Goal: Information Seeking & Learning: Learn about a topic

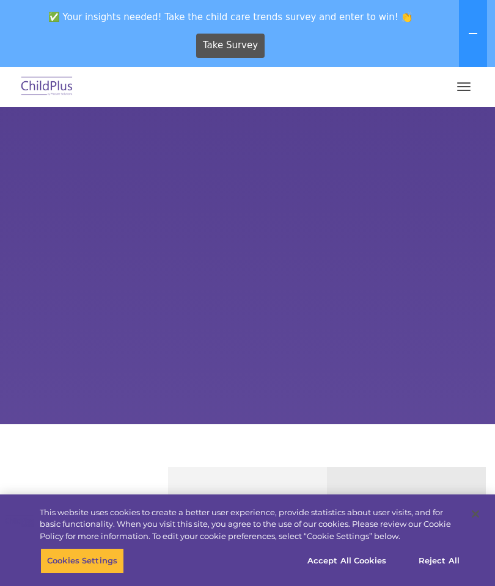
select select "MEDIUM"
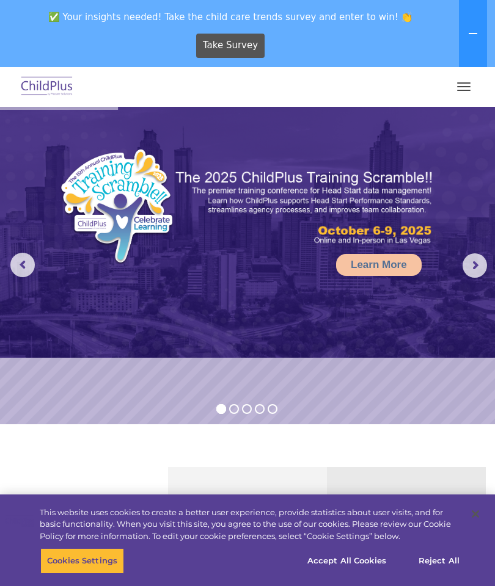
click at [466, 83] on span "button" at bounding box center [463, 82] width 13 height 1
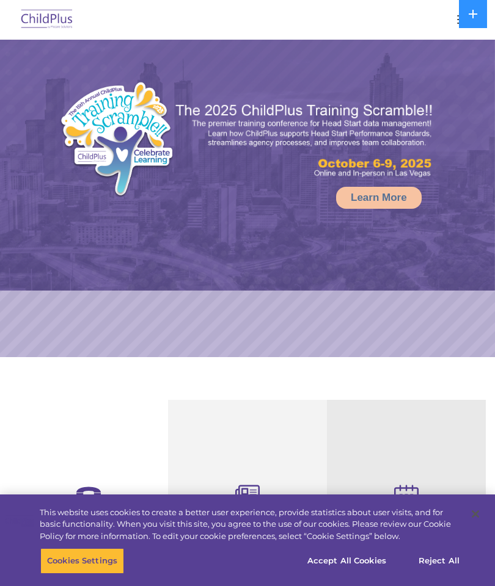
select select "MEDIUM"
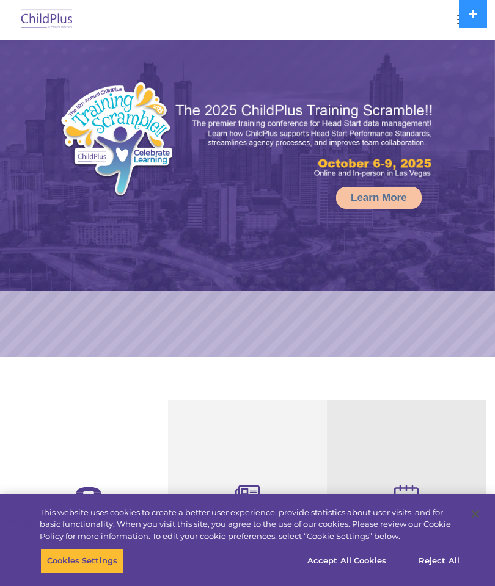
select select "MEDIUM"
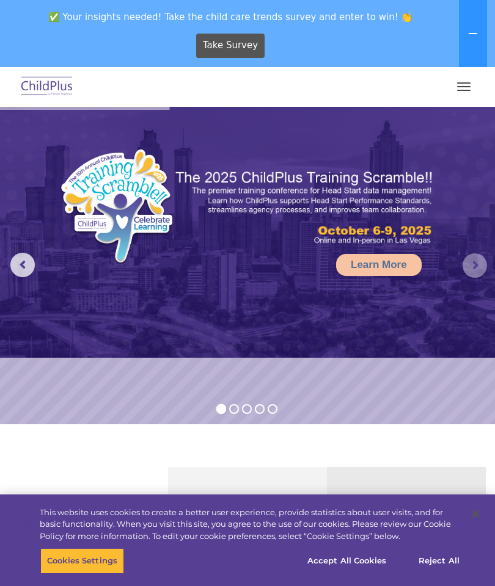
click at [465, 262] on rs-arrow at bounding box center [474, 265] width 24 height 24
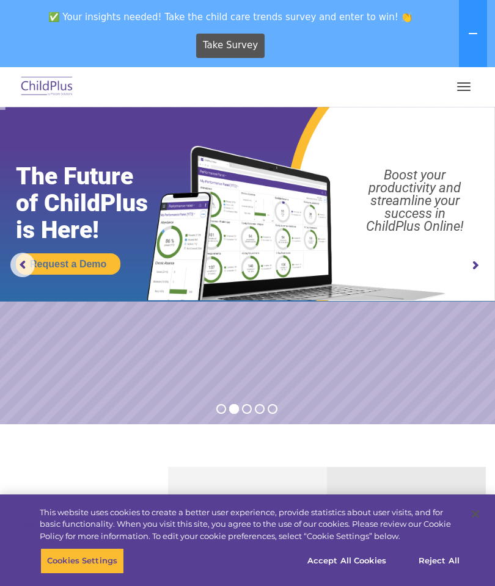
click at [470, 262] on rs-arrow at bounding box center [474, 265] width 24 height 24
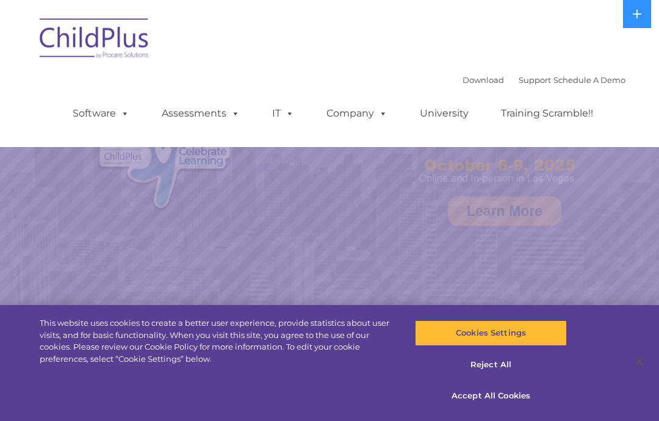
select select "MEDIUM"
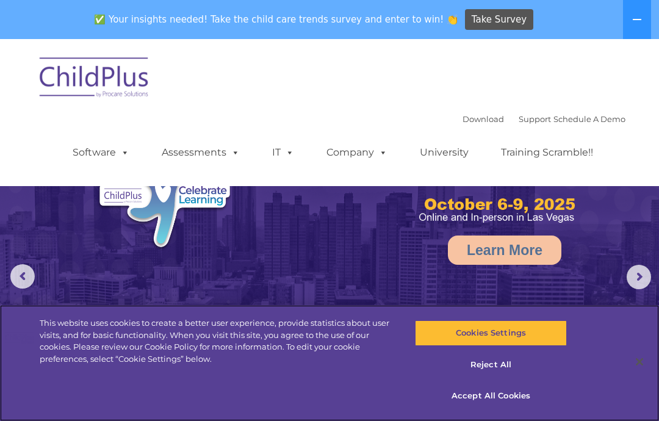
click at [502, 393] on button "Accept All Cookies" at bounding box center [490, 396] width 151 height 26
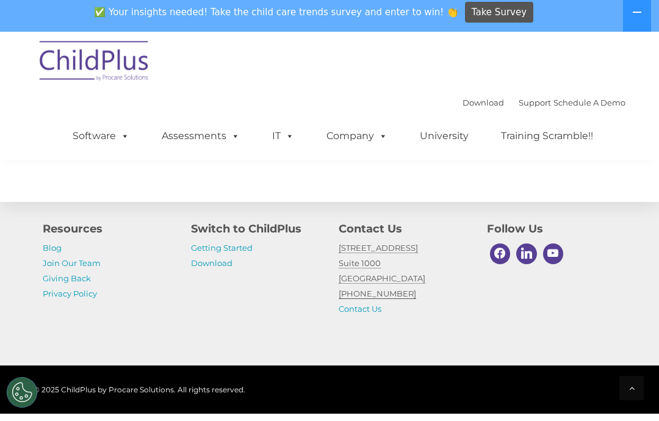
scroll to position [1533, 0]
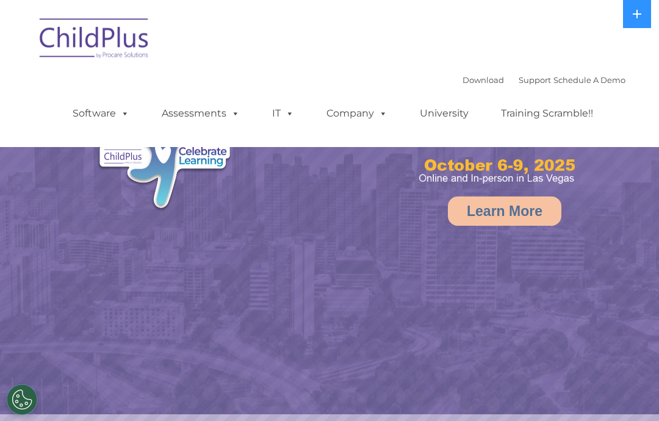
select select "MEDIUM"
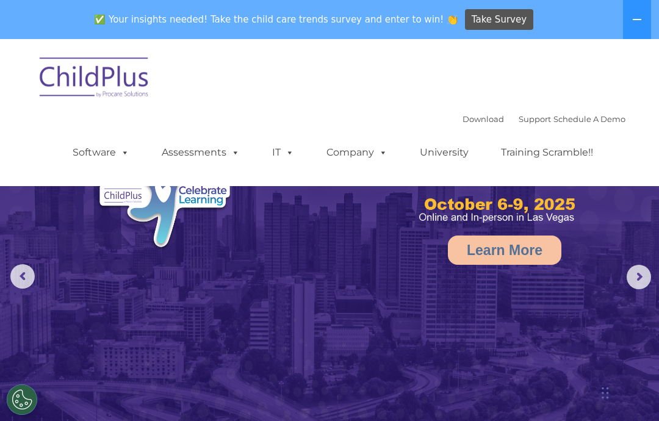
click at [193, 159] on link "Assessments" at bounding box center [201, 152] width 103 height 24
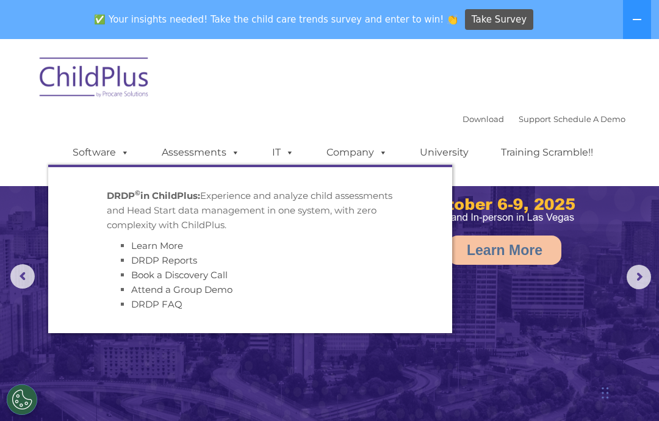
click at [108, 150] on link "Software" at bounding box center [100, 152] width 81 height 24
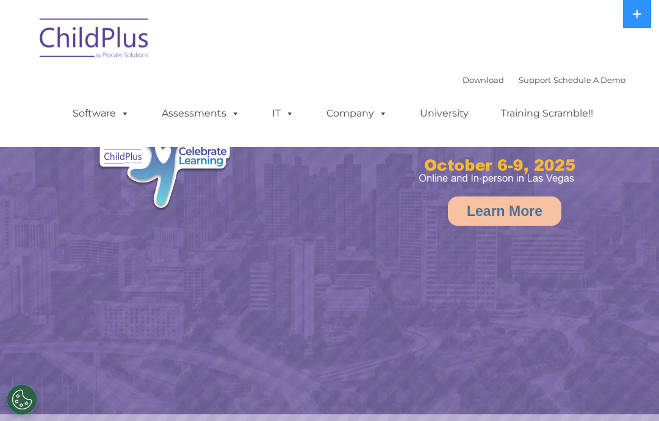
select select "MEDIUM"
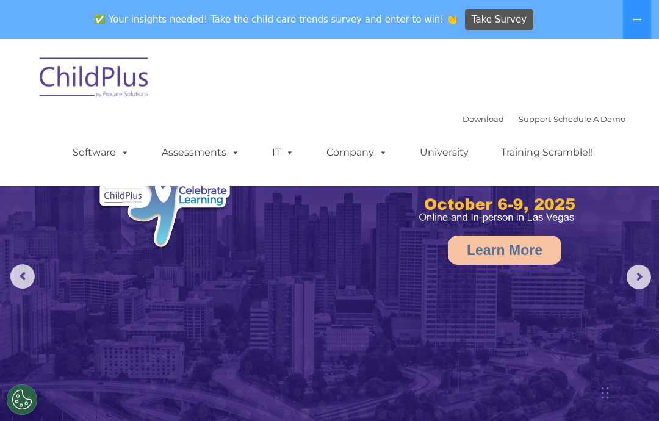
click at [250, 147] on link "Assessments" at bounding box center [201, 152] width 103 height 24
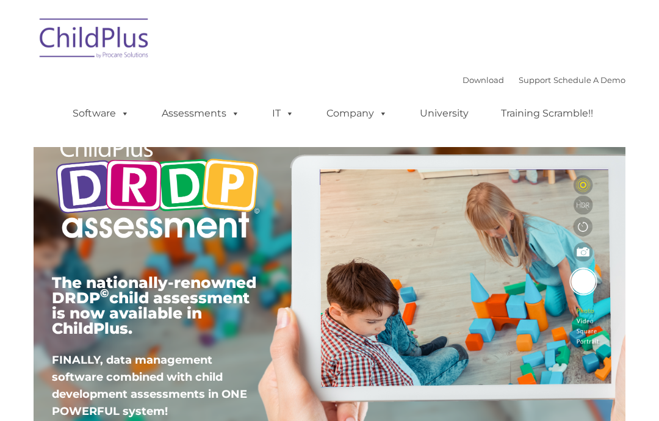
type input ""
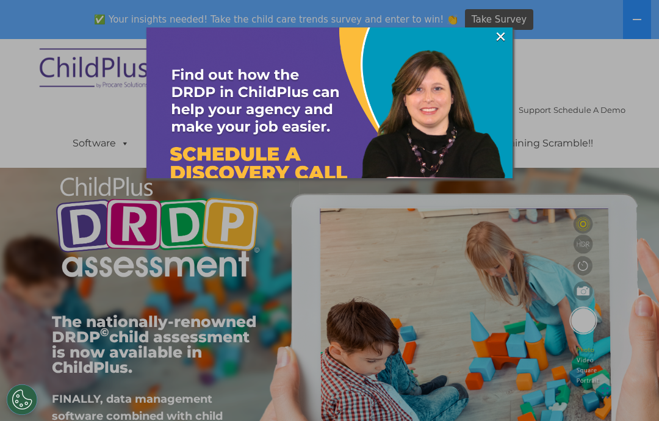
click at [96, 141] on div at bounding box center [329, 210] width 659 height 421
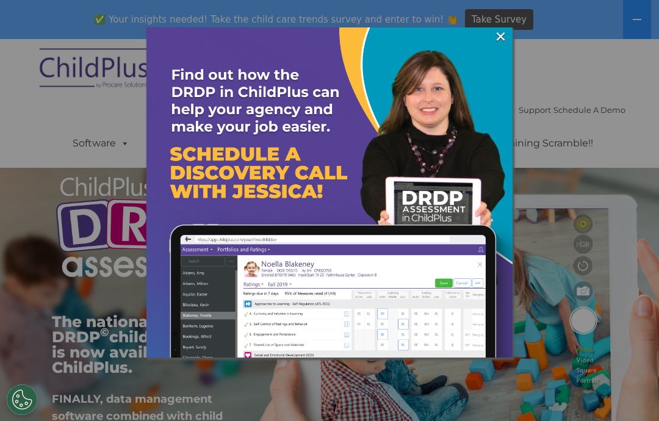
click at [502, 31] on link "×" at bounding box center [501, 37] width 14 height 12
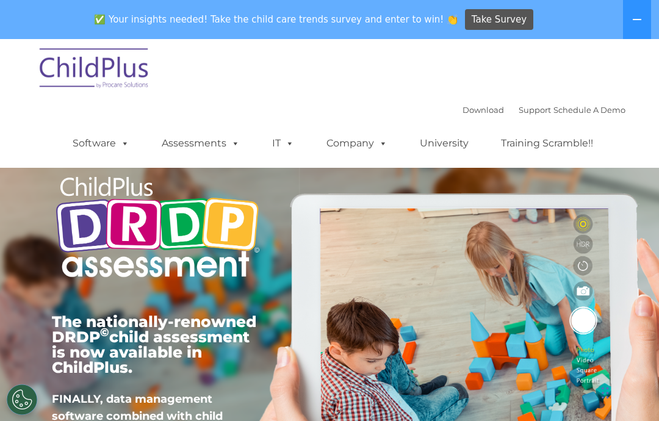
click at [116, 145] on span at bounding box center [122, 143] width 13 height 12
click at [118, 148] on span at bounding box center [122, 143] width 13 height 12
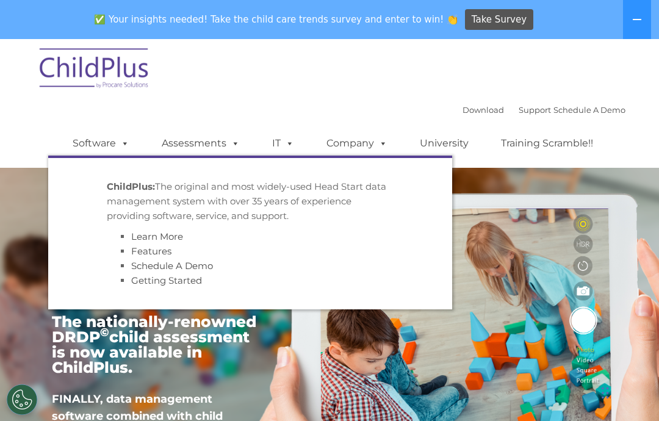
click at [120, 147] on span at bounding box center [122, 143] width 13 height 12
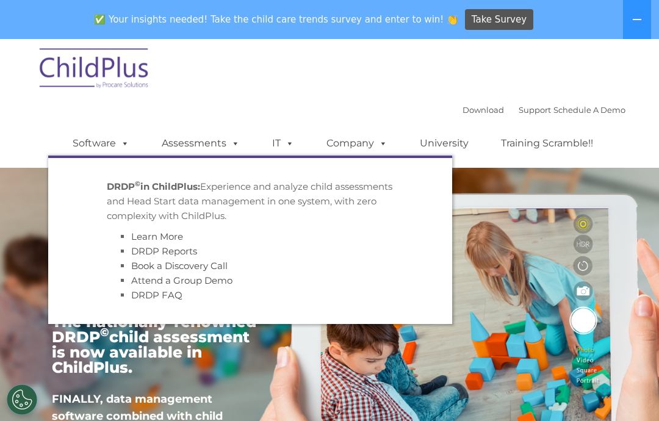
click at [205, 140] on link "Assessments" at bounding box center [201, 143] width 103 height 24
